Goal: Information Seeking & Learning: Learn about a topic

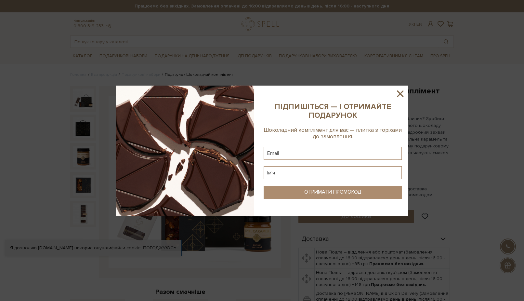
click at [399, 92] on icon at bounding box center [400, 93] width 7 height 7
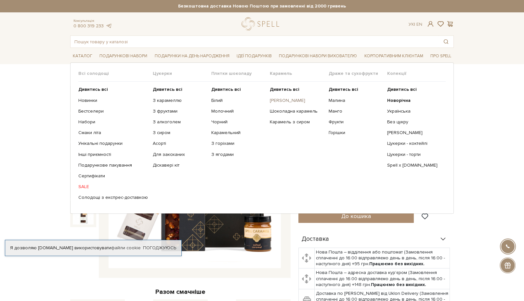
click at [285, 99] on link "[PERSON_NAME]" at bounding box center [297, 101] width 54 height 6
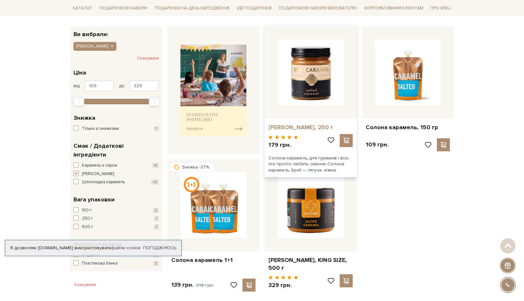
scroll to position [99, 0]
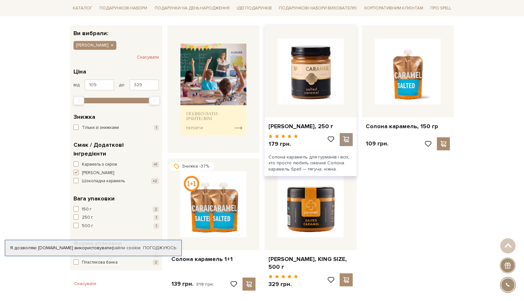
click at [347, 140] on span at bounding box center [346, 139] width 8 height 6
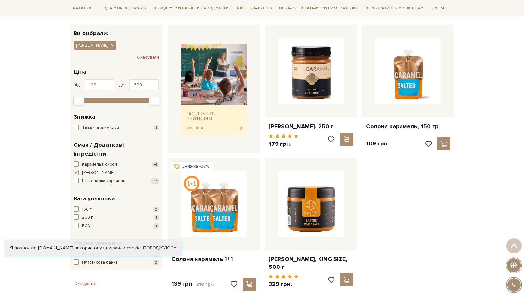
click at [380, 195] on div at bounding box center [265, 150] width 530 height 301
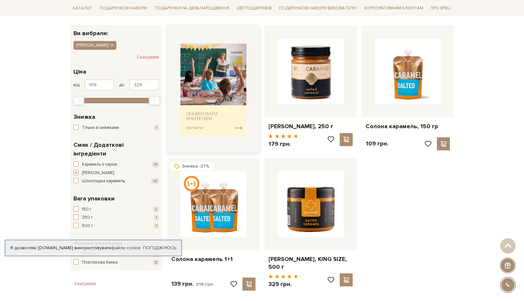
scroll to position [0, 0]
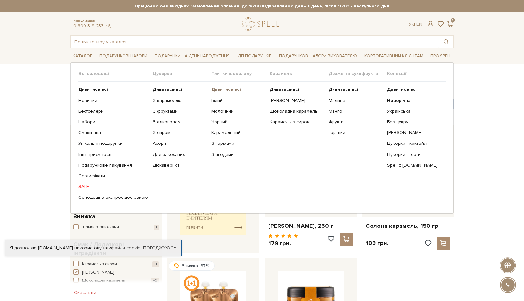
click at [226, 89] on b "Дивитись всі" at bounding box center [226, 89] width 30 height 6
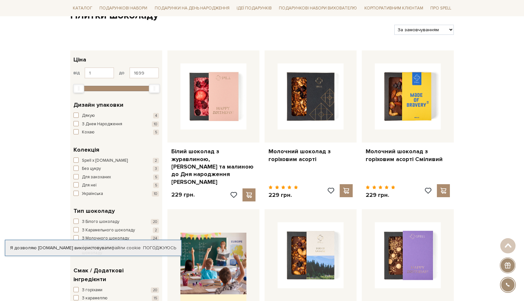
scroll to position [99, 0]
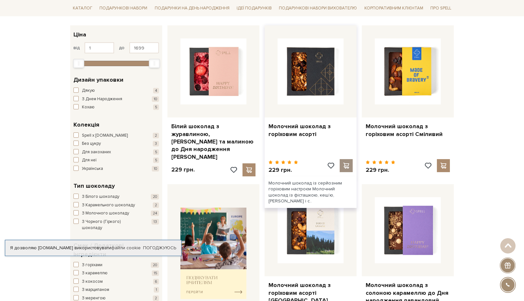
click at [347, 163] on span at bounding box center [346, 166] width 8 height 6
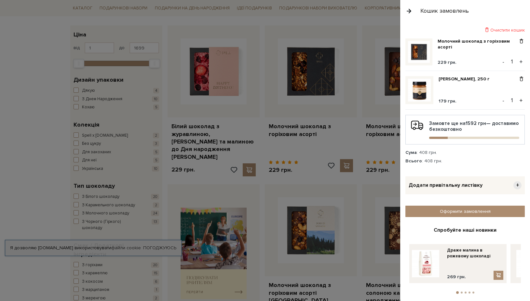
click at [23, 148] on div at bounding box center [265, 150] width 530 height 301
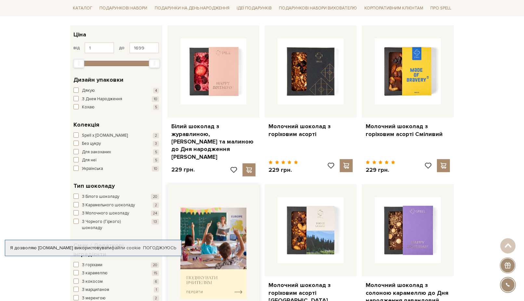
scroll to position [0, 0]
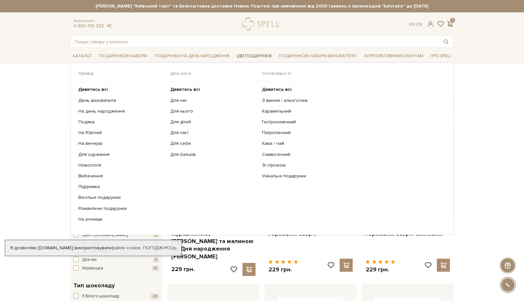
click at [245, 56] on link "Ідеї подарунків" at bounding box center [254, 56] width 40 height 10
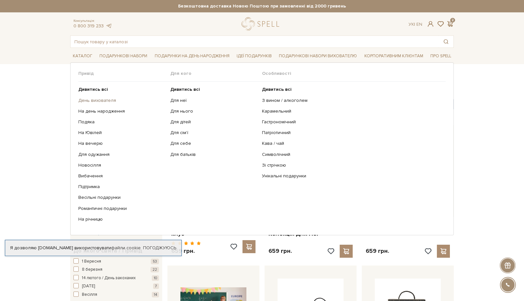
click at [98, 100] on link "День вихователя" at bounding box center [121, 101] width 87 height 6
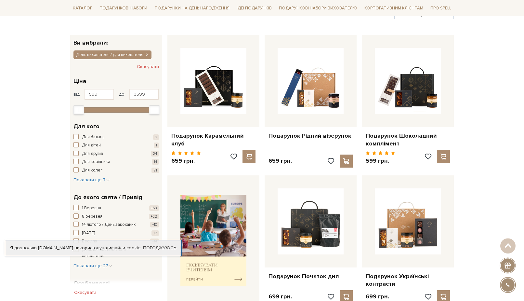
scroll to position [99, 0]
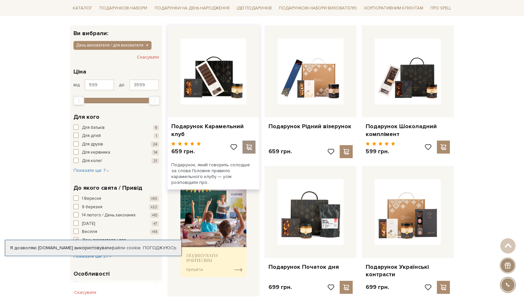
click at [251, 146] on span at bounding box center [249, 147] width 8 height 6
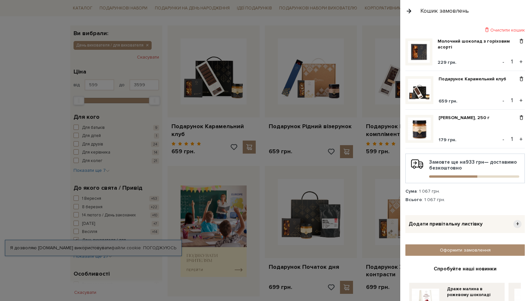
drag, startPoint x: 409, startPoint y: 11, endPoint x: 371, endPoint y: 9, distance: 38.1
click at [27, 59] on div at bounding box center [265, 150] width 530 height 301
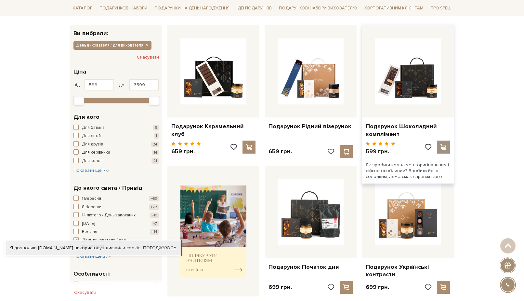
click at [442, 148] on span at bounding box center [443, 147] width 8 height 6
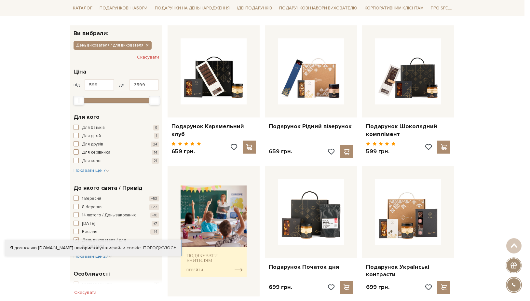
click at [7, 146] on div at bounding box center [265, 150] width 530 height 301
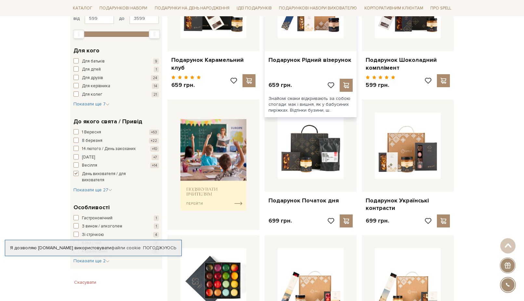
scroll to position [0, 0]
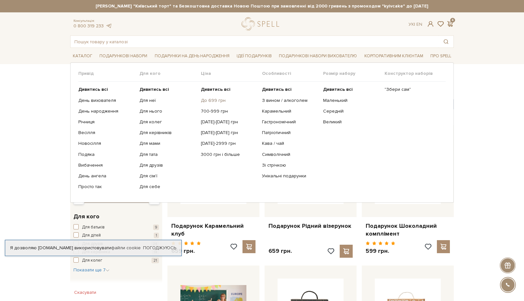
click at [212, 99] on link "До 699 грн" at bounding box center [229, 101] width 56 height 6
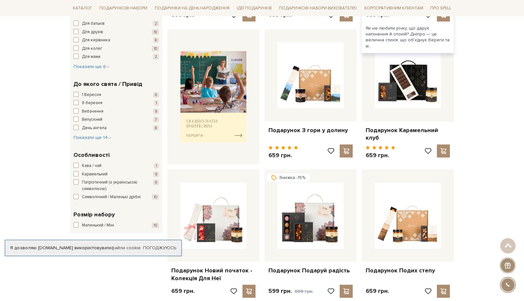
scroll to position [99, 0]
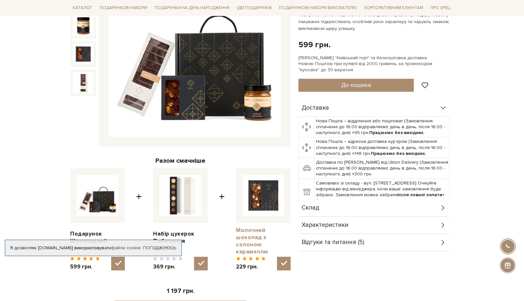
scroll to position [166, 0]
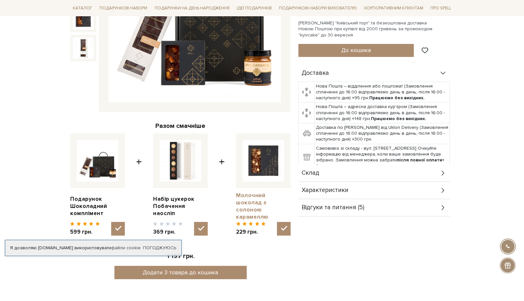
click at [246, 200] on link "Молочний шоколад з солоною карамеллю" at bounding box center [263, 206] width 55 height 29
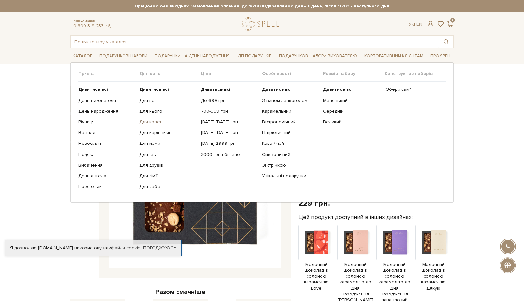
click at [151, 121] on link "Для колег" at bounding box center [167, 122] width 56 height 6
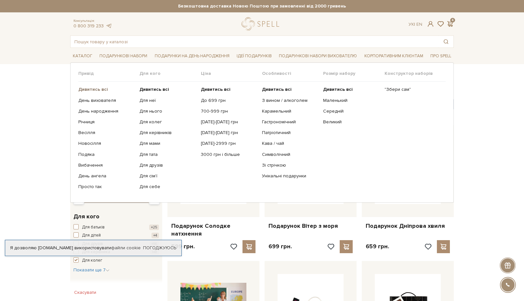
click at [95, 90] on b "Дивитись всі" at bounding box center [93, 89] width 30 height 6
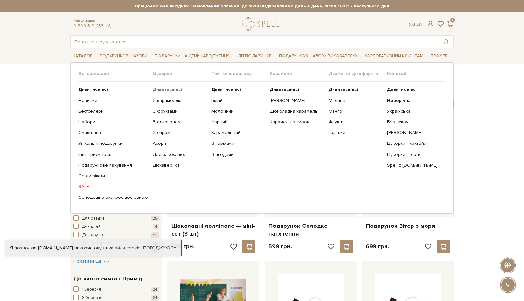
click at [165, 87] on b "Дивитись всі" at bounding box center [168, 89] width 30 height 6
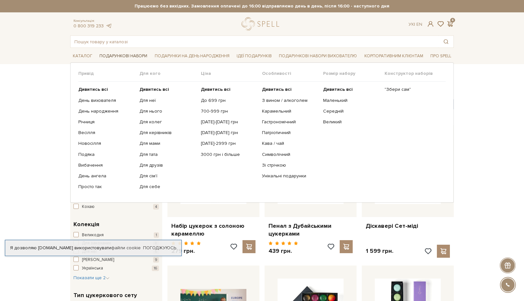
click at [122, 55] on link "Подарункові набори" at bounding box center [123, 56] width 53 height 10
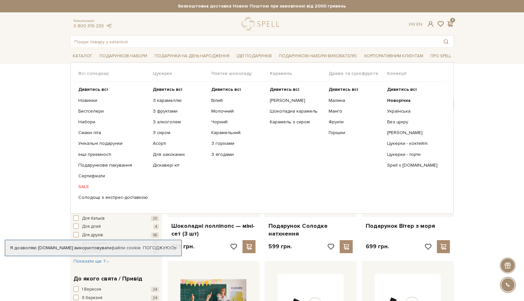
click at [218, 74] on span "Плитки шоколаду" at bounding box center [240, 74] width 59 height 6
click at [279, 88] on b "Дивитись всі" at bounding box center [285, 89] width 30 height 6
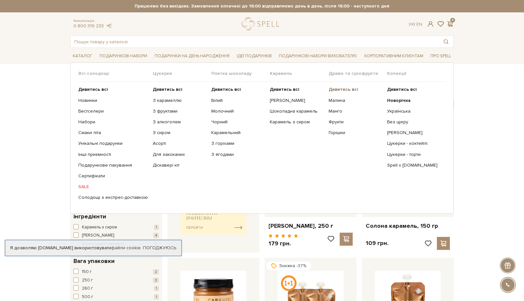
click at [334, 90] on b "Дивитись всі" at bounding box center [344, 89] width 30 height 6
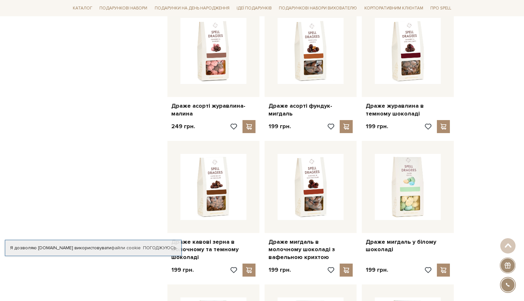
scroll to position [365, 0]
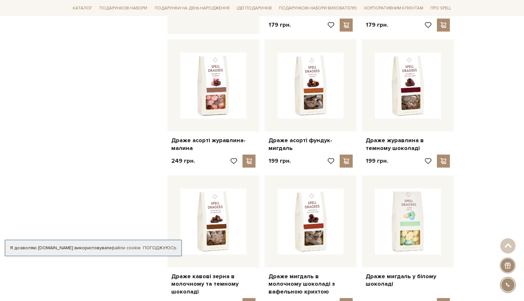
click at [25, 62] on div "Головна Вся продукція Драже та сухофрукти Драже та сухофрукти Фільтри За замовч…" at bounding box center [262, 261] width 524 height 1108
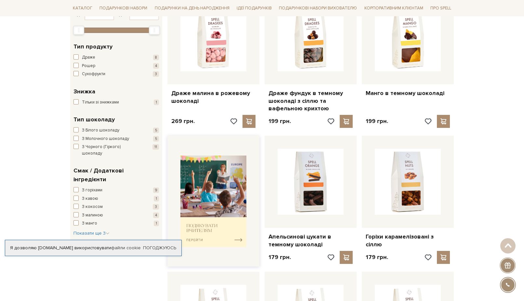
scroll to position [0, 0]
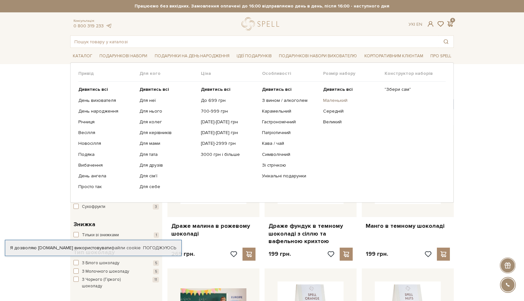
click at [336, 101] on link "Маленький" at bounding box center [351, 101] width 56 height 6
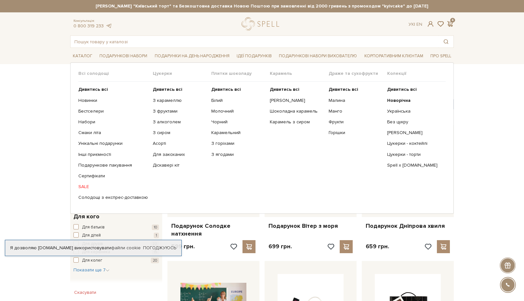
click at [224, 76] on span "Плитки шоколаду" at bounding box center [240, 74] width 59 height 6
click at [224, 88] on b "Дивитись всі" at bounding box center [226, 89] width 30 height 6
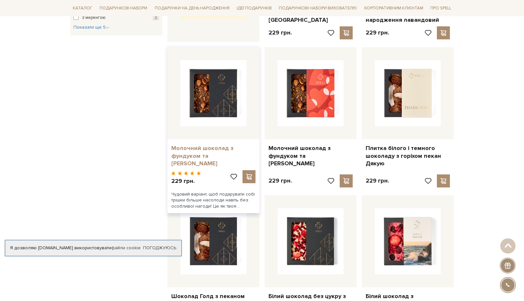
scroll to position [338, 0]
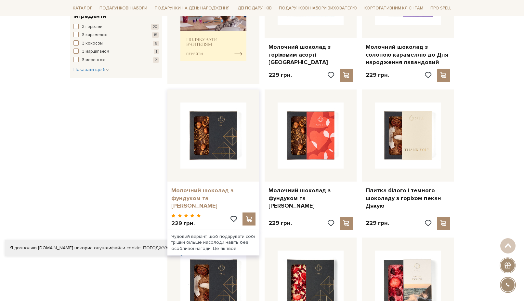
click at [181, 187] on link "Молочний шоколад з фундуком та [PERSON_NAME]" at bounding box center [213, 198] width 84 height 23
